Goal: Task Accomplishment & Management: Use online tool/utility

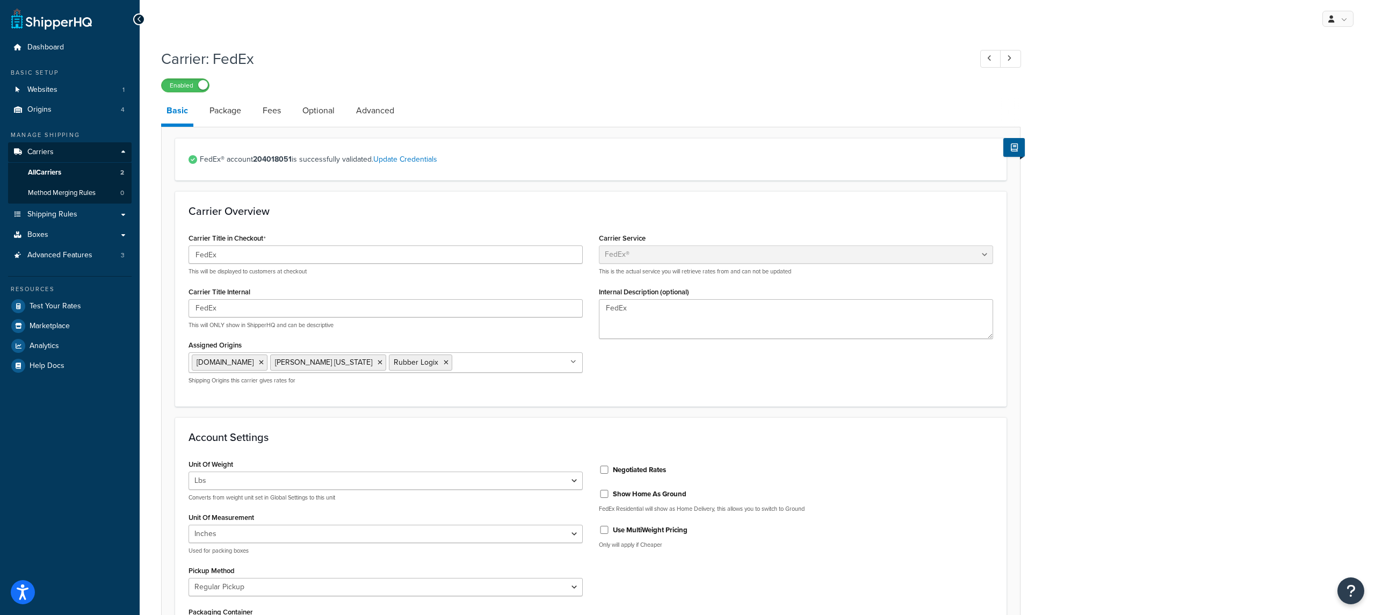
select select "fedEx"
select select "REGULAR_PICKUP"
select select "YOUR_PACKAGING"
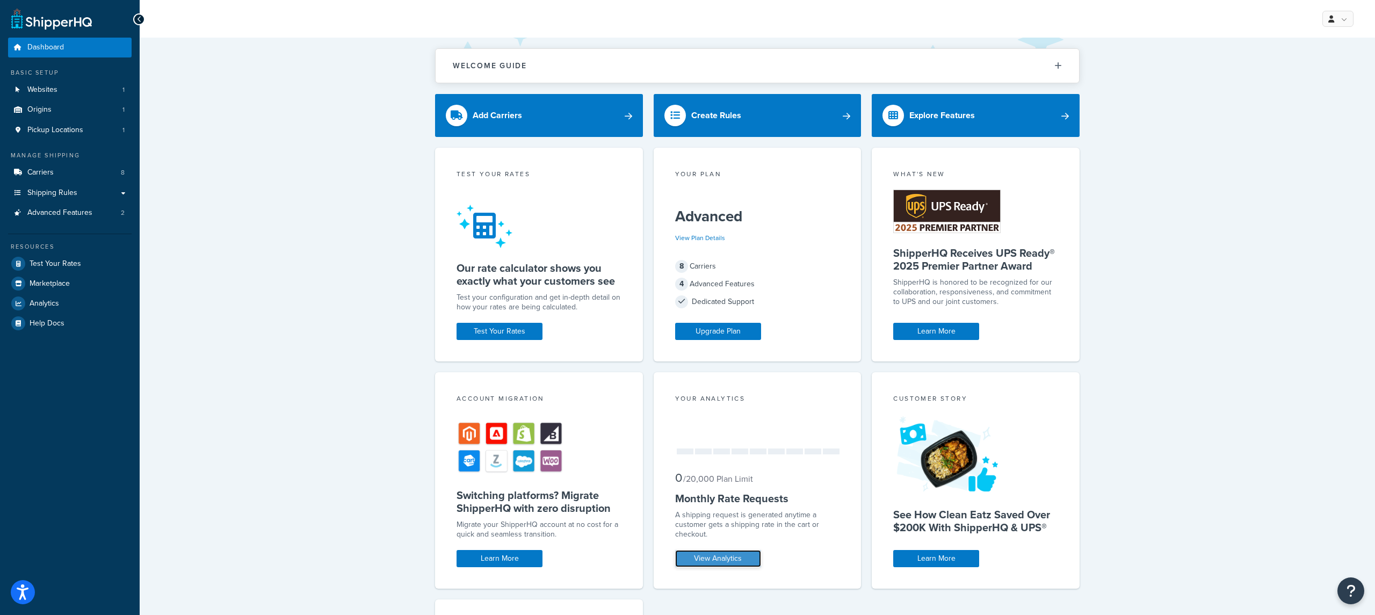
click at [714, 567] on link "View Analytics" at bounding box center [718, 558] width 86 height 17
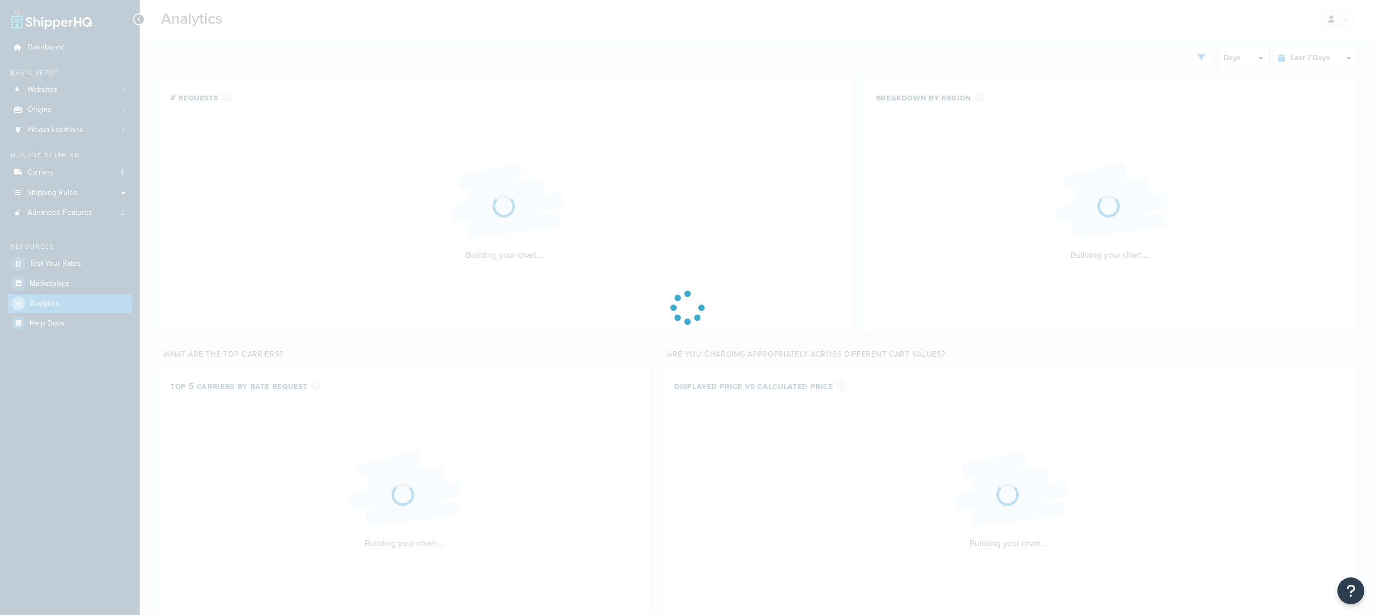
select select "last_7_days"
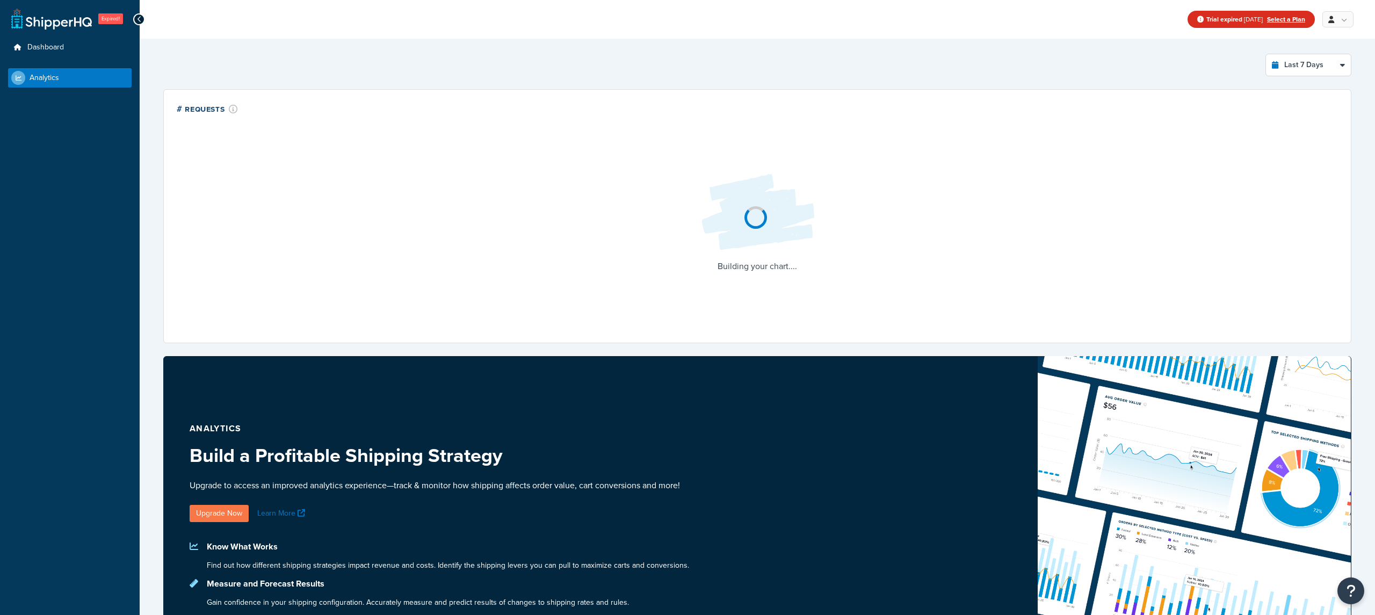
select select "last_7_days"
